Goal: Navigation & Orientation: Understand site structure

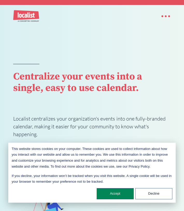
scroll to position [40, 0]
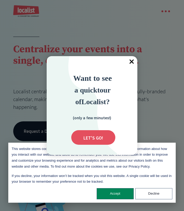
click at [132, 61] on span "×" at bounding box center [131, 61] width 11 height 11
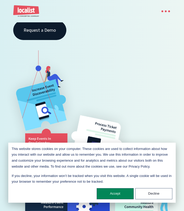
scroll to position [0, 0]
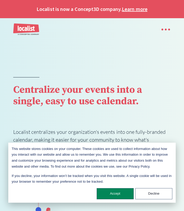
click at [164, 39] on div "Solutions Localist Events Interactive Maps 360° Tours Features Integrations Hig…" at bounding box center [92, 29] width 184 height 22
click at [169, 30] on div "menu" at bounding box center [163, 29] width 15 height 11
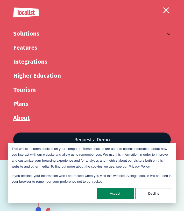
click at [23, 117] on link "About" at bounding box center [92, 121] width 158 height 14
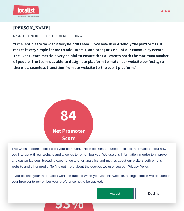
scroll to position [322, 0]
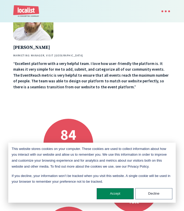
click at [118, 201] on div "This website stores cookies on your computer. These cookies are used to collect…" at bounding box center [92, 172] width 168 height 60
click at [118, 195] on button "Accept" at bounding box center [115, 193] width 37 height 11
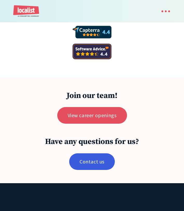
scroll to position [1768, 0]
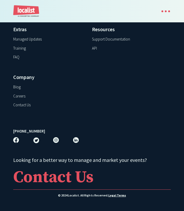
click at [24, 9] on img "home" at bounding box center [26, 11] width 26 height 12
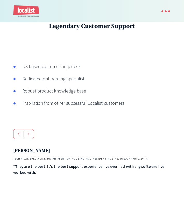
scroll to position [1314, 0]
